Goal: Task Accomplishment & Management: Manage account settings

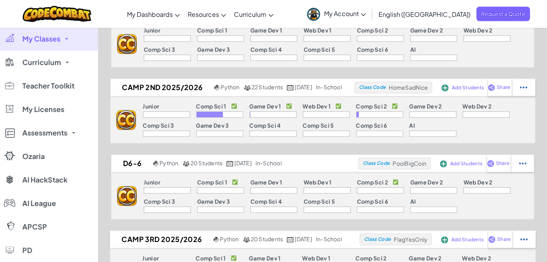
scroll to position [914, 0]
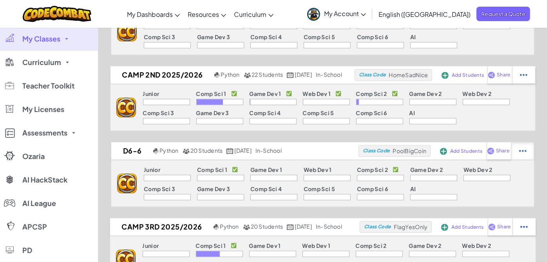
select select "blocks-and-code"
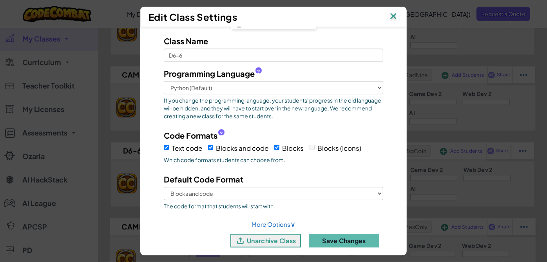
scroll to position [28, 0]
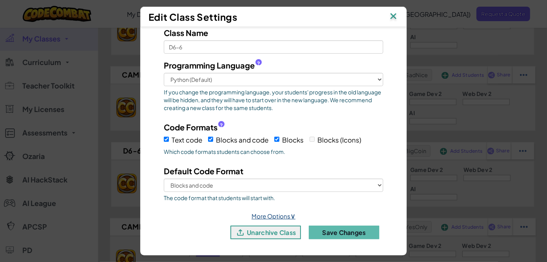
click at [274, 214] on link "More Options ∨" at bounding box center [273, 215] width 44 height 7
select select "in-school"
select select
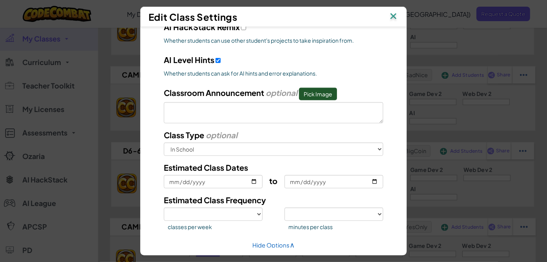
scroll to position [361, 0]
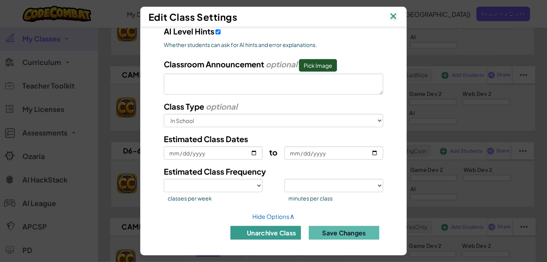
click at [278, 231] on button "unarchive class" at bounding box center [265, 233] width 71 height 14
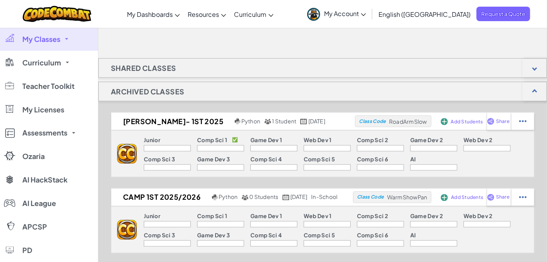
scroll to position [870, 0]
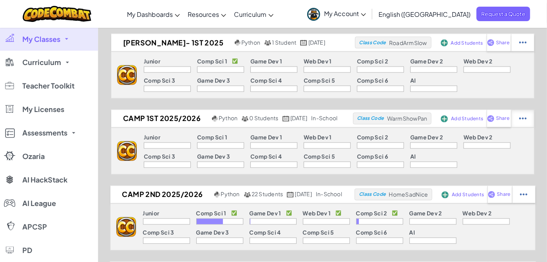
click at [526, 46] on img at bounding box center [522, 42] width 7 height 7
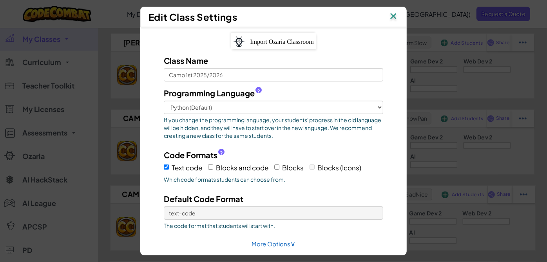
scroll to position [28, 0]
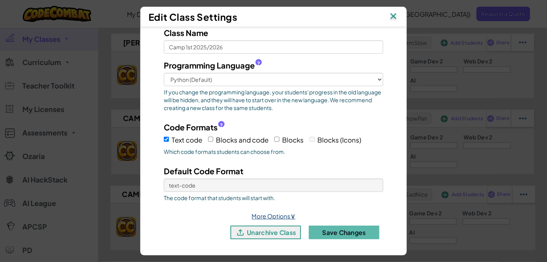
click at [290, 215] on span "∨" at bounding box center [292, 215] width 5 height 9
select select "in-school"
select select
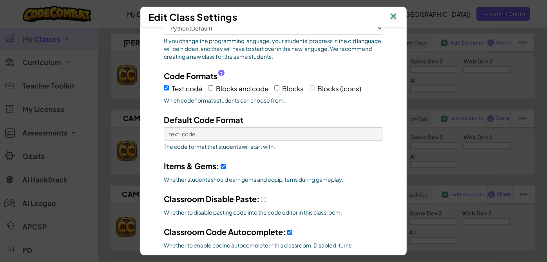
scroll to position [115, 0]
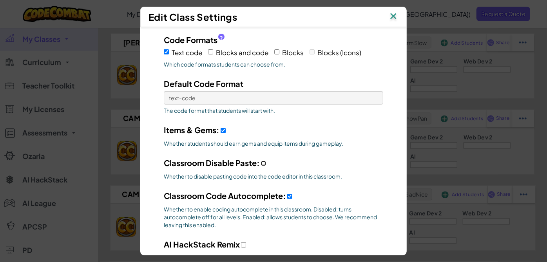
click at [263, 163] on input "Classroom Disable Paste:" at bounding box center [263, 163] width 5 height 5
checkbox input "true"
select select
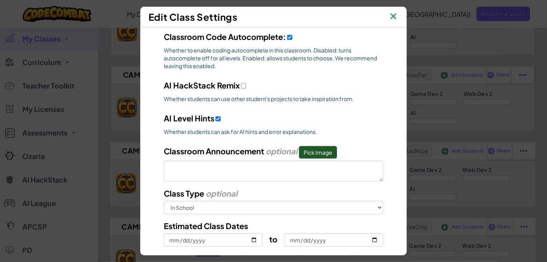
scroll to position [361, 0]
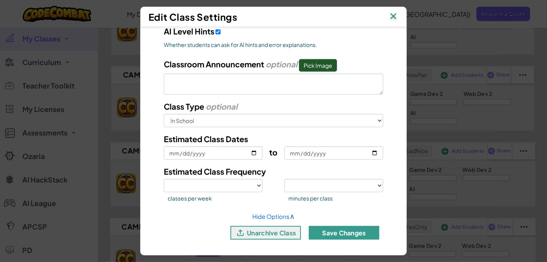
click at [338, 231] on button "Save Changes" at bounding box center [344, 233] width 71 height 14
select select
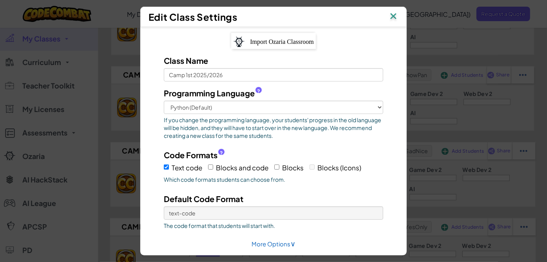
scroll to position [28, 0]
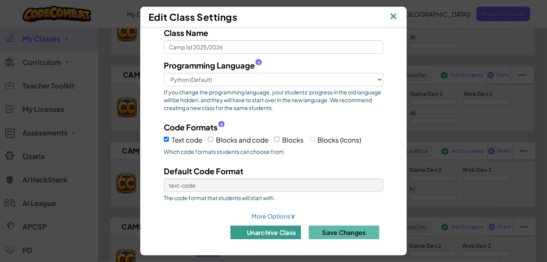
click at [270, 235] on button "unarchive class" at bounding box center [265, 233] width 71 height 14
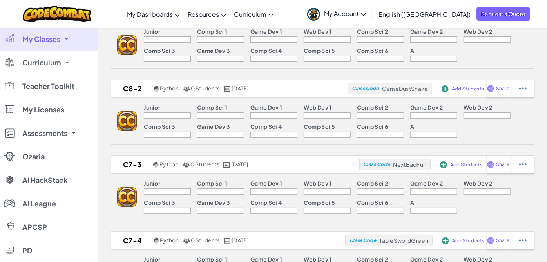
scroll to position [0, 0]
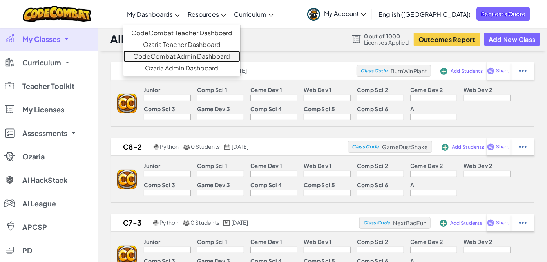
click at [204, 54] on link "CodeCombat Admin Dashboard" at bounding box center [181, 57] width 117 height 12
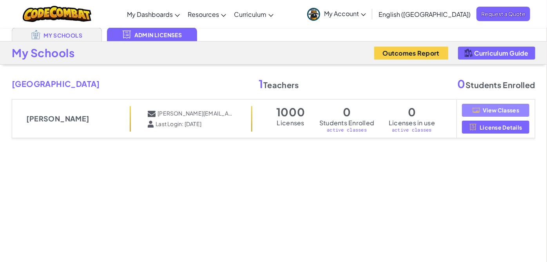
click at [490, 109] on span "View Classes" at bounding box center [501, 110] width 36 height 6
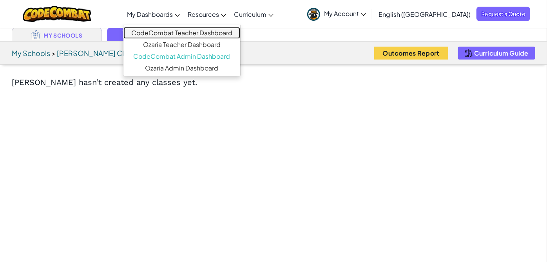
click at [185, 32] on link "CodeCombat Teacher Dashboard" at bounding box center [181, 33] width 117 height 12
